Goal: Information Seeking & Learning: Learn about a topic

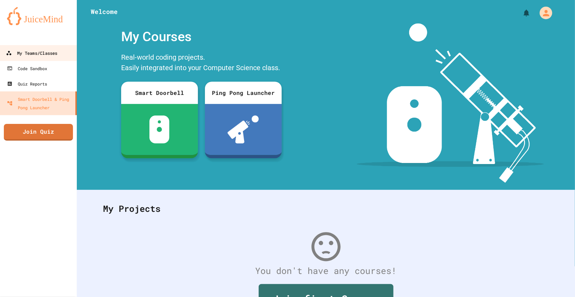
click at [73, 51] on link "My Teams/Classes" at bounding box center [38, 53] width 79 height 16
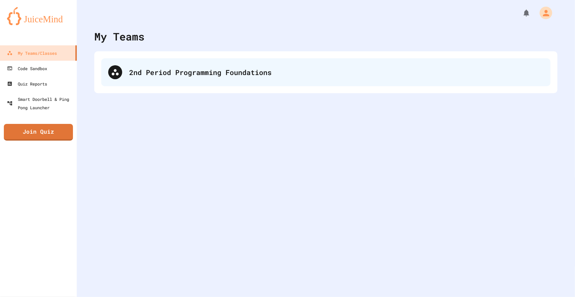
click at [129, 66] on div "2nd Period Programming Foundations" at bounding box center [326, 72] width 450 height 28
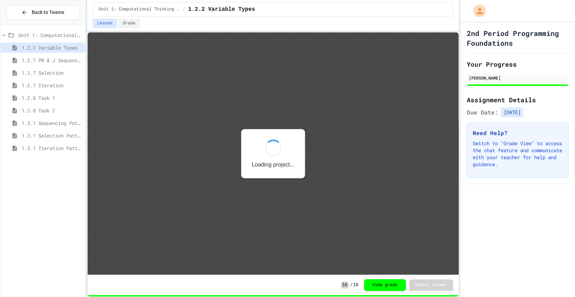
scroll to position [0, 0]
click at [42, 149] on span "1.3.1 Iteration Patterns/Trends" at bounding box center [52, 148] width 61 height 7
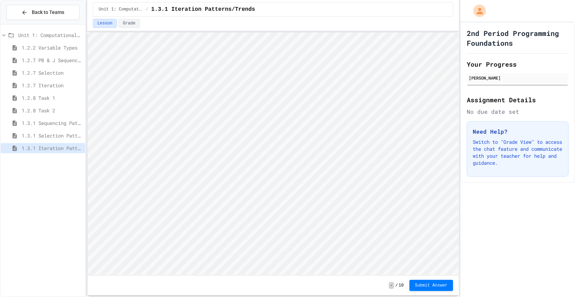
click at [48, 128] on div "1.3.1 Sequencing Patterns/Trends" at bounding box center [43, 124] width 85 height 13
click at [45, 123] on span "1.3.1 Sequencing Patterns/Trends" at bounding box center [52, 122] width 61 height 7
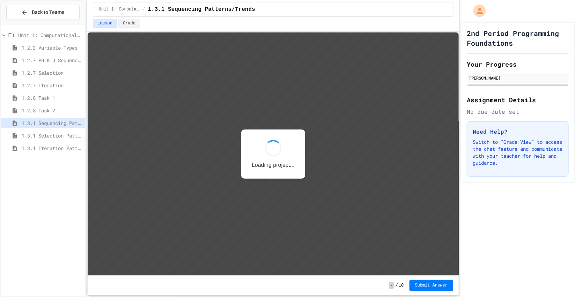
click at [50, 134] on span "1.3.1 Selection Patterns/Trends" at bounding box center [52, 135] width 61 height 7
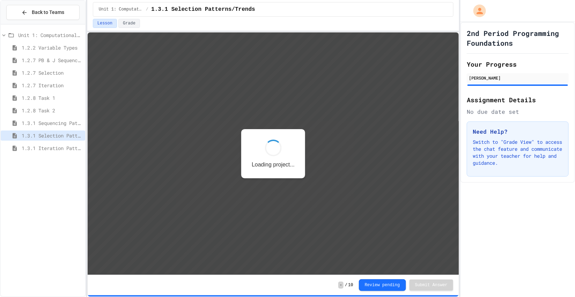
click at [29, 107] on span "1.2.8 Task 2" at bounding box center [52, 110] width 61 height 7
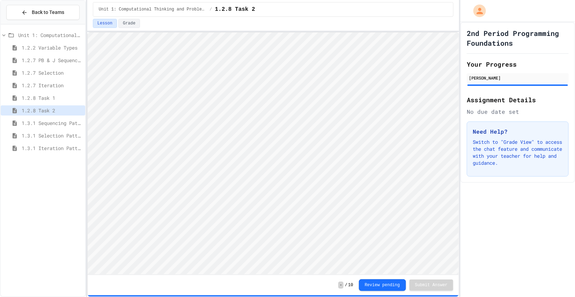
click at [61, 125] on span "1.3.1 Sequencing Patterns/Trends" at bounding box center [52, 122] width 61 height 7
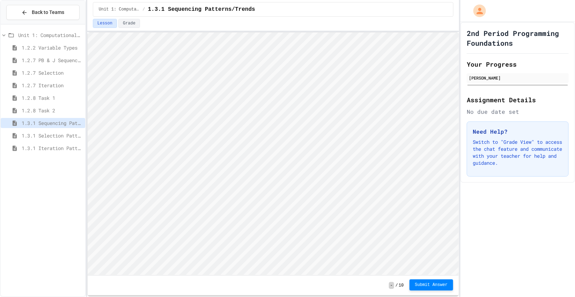
click at [441, 289] on button "Submit Answer" at bounding box center [432, 284] width 44 height 11
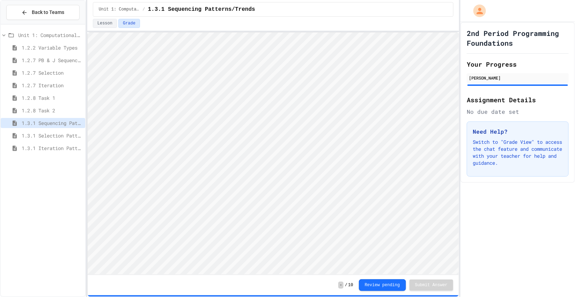
click at [29, 133] on span "1.3.1 Selection Patterns/Trends" at bounding box center [52, 135] width 61 height 7
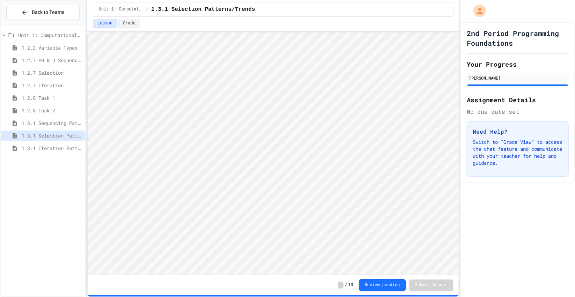
click at [58, 148] on span "1.3.1 Iteration Patterns/Trends" at bounding box center [52, 148] width 61 height 7
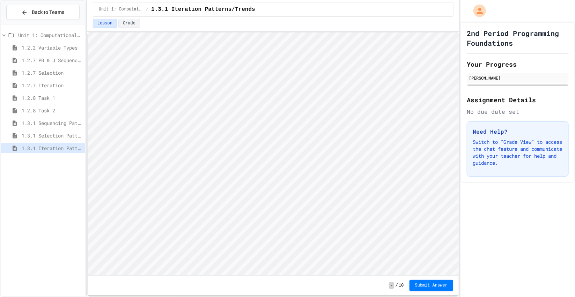
scroll to position [0, 0]
click at [415, 285] on span "Submit Answer" at bounding box center [431, 285] width 33 height 6
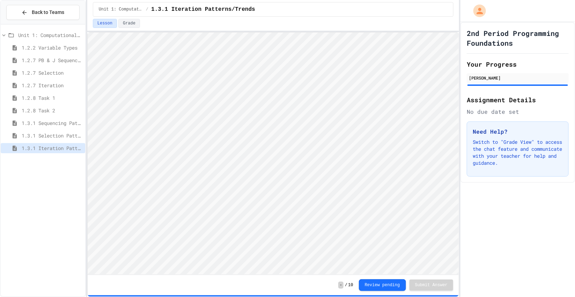
scroll to position [0, 0]
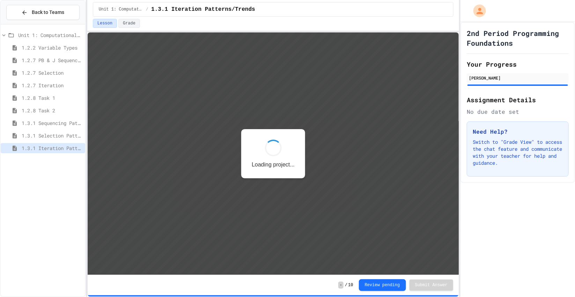
scroll to position [0, 0]
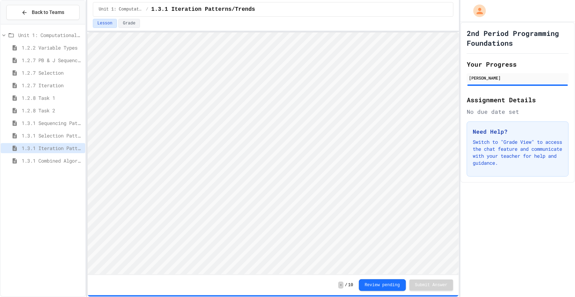
click at [54, 163] on span "1.3.1 Combined Algorithims" at bounding box center [52, 160] width 61 height 7
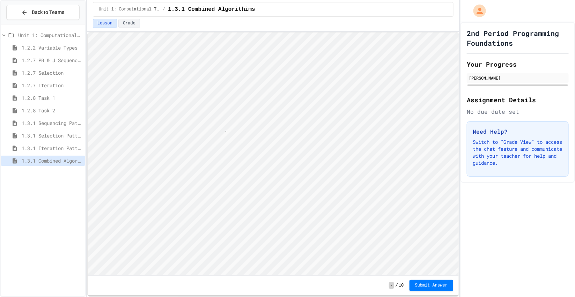
scroll to position [0, 2]
type textarea "*"
click at [425, 289] on button "Submit Answer" at bounding box center [432, 285] width 44 height 11
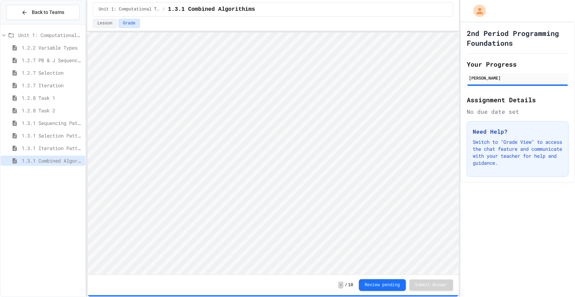
click at [80, 153] on div "1.3.1 Iteration Patterns/Trends" at bounding box center [43, 149] width 85 height 13
click at [53, 180] on div "1.3.3 Grocery Store Task" at bounding box center [43, 174] width 85 height 13
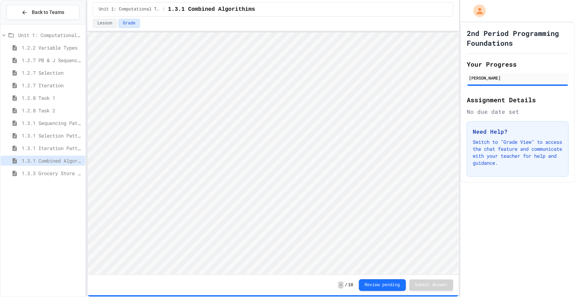
click at [55, 175] on span "1.3.3 Grocery Store Task" at bounding box center [52, 173] width 61 height 7
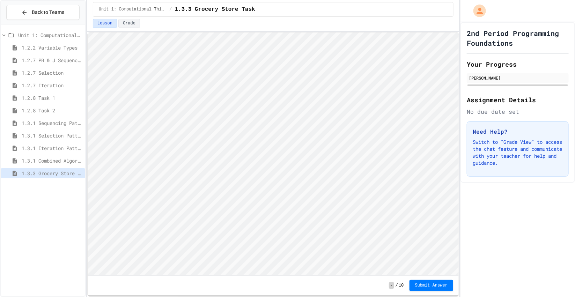
scroll to position [0, 0]
click at [87, 32] on html "Loading project... ! Error Loading Project There was an error loading the proje…" at bounding box center [272, 32] width 371 height 0
drag, startPoint x: 101, startPoint y: 42, endPoint x: 477, endPoint y: 50, distance: 377.0
click at [402, 32] on html "Loading project... ! Error Loading Project There was an error loading the proje…" at bounding box center [272, 32] width 371 height 0
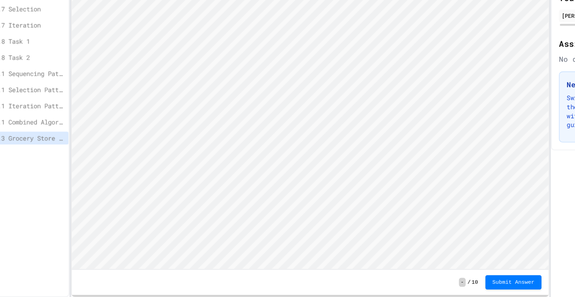
scroll to position [0, 0]
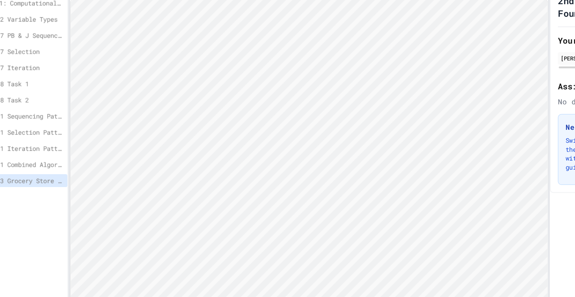
type textarea "**"
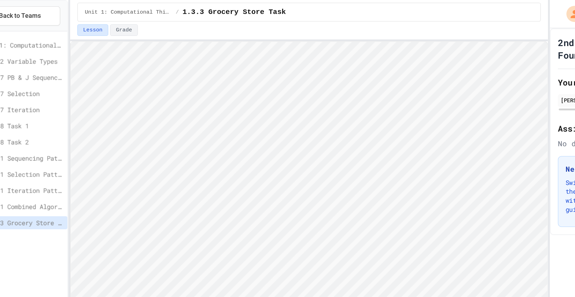
type textarea "*"
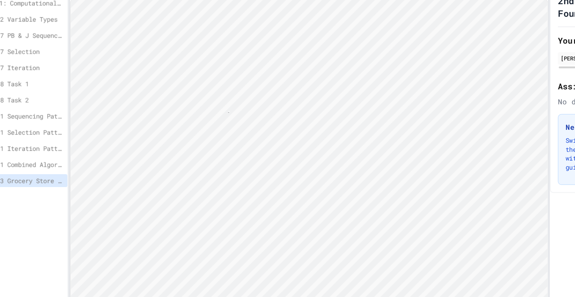
scroll to position [0, 6]
type textarea "***"
click at [32, 263] on div "Unit 1: Computational Thinking and Problem Solving 1.2.2 Variable Types 1.2.7 P…" at bounding box center [43, 160] width 85 height 267
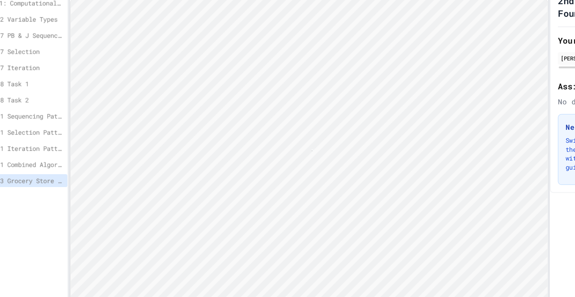
type textarea "*"
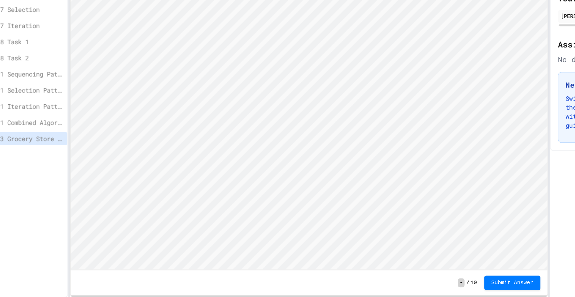
scroll to position [0, 0]
click at [437, 286] on span "Submit Answer" at bounding box center [431, 285] width 33 height 6
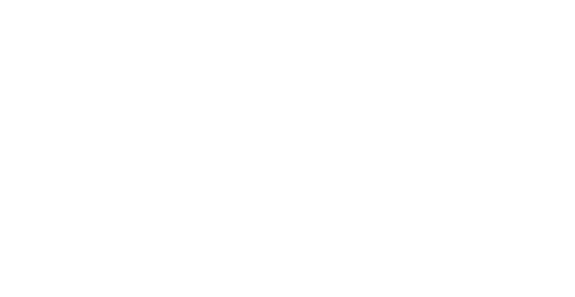
click at [474, 270] on div "We are updating our servers at 7PM EST [DATE]. [PERSON_NAME] should continue to…" at bounding box center [287, 148] width 575 height 297
